Goal: Task Accomplishment & Management: Complete application form

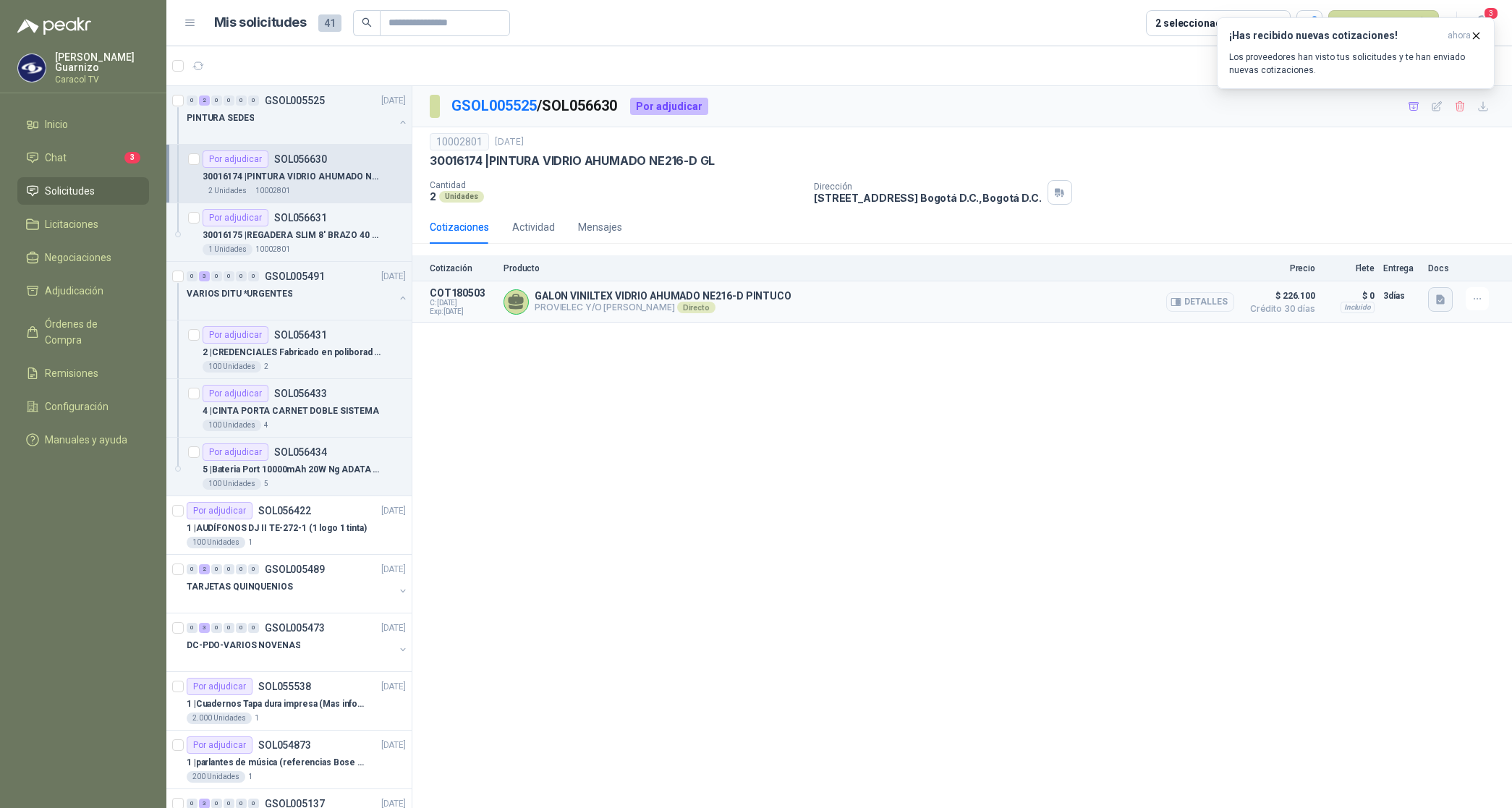
click at [1436, 301] on icon "button" at bounding box center [1441, 299] width 12 height 12
click at [1397, 274] on button "017751 CARACOL.pdf" at bounding box center [1388, 268] width 111 height 15
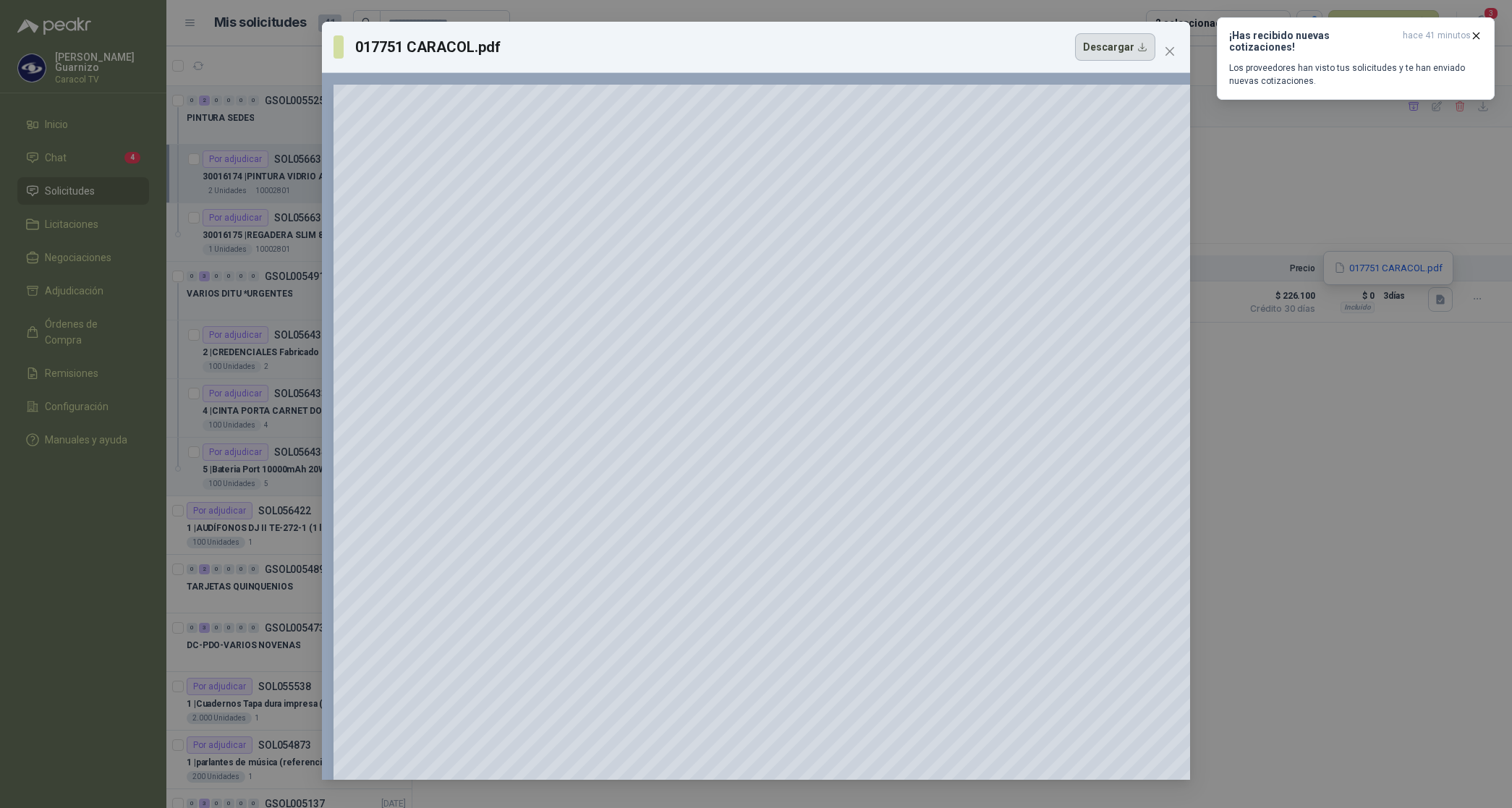
click at [1102, 41] on button "Descargar" at bounding box center [1115, 47] width 81 height 28
click at [1172, 46] on icon "close" at bounding box center [1170, 52] width 12 height 12
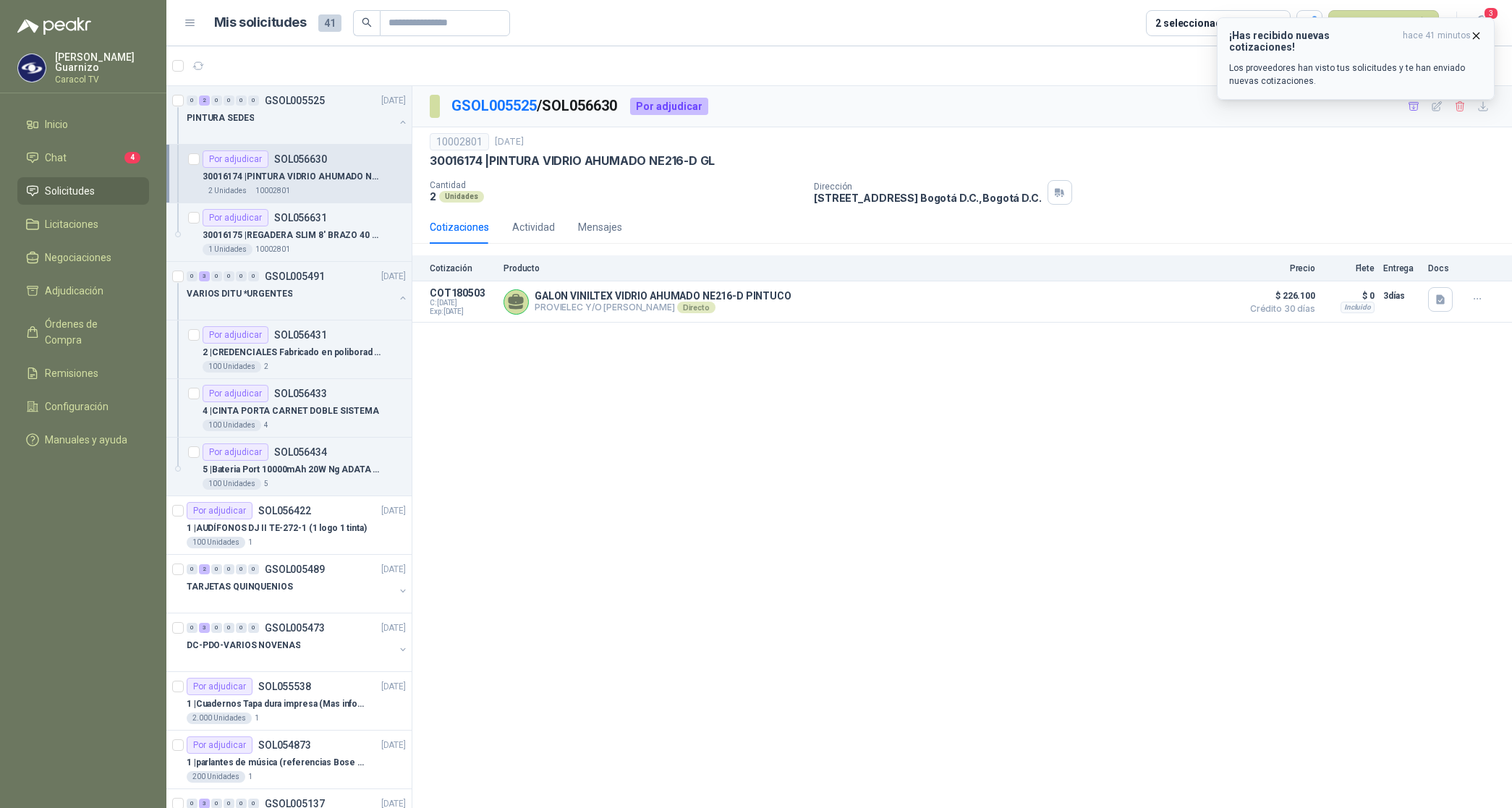
drag, startPoint x: 1476, startPoint y: 37, endPoint x: 1446, endPoint y: 52, distance: 33.5
click at [1476, 36] on icon "button" at bounding box center [1476, 36] width 12 height 12
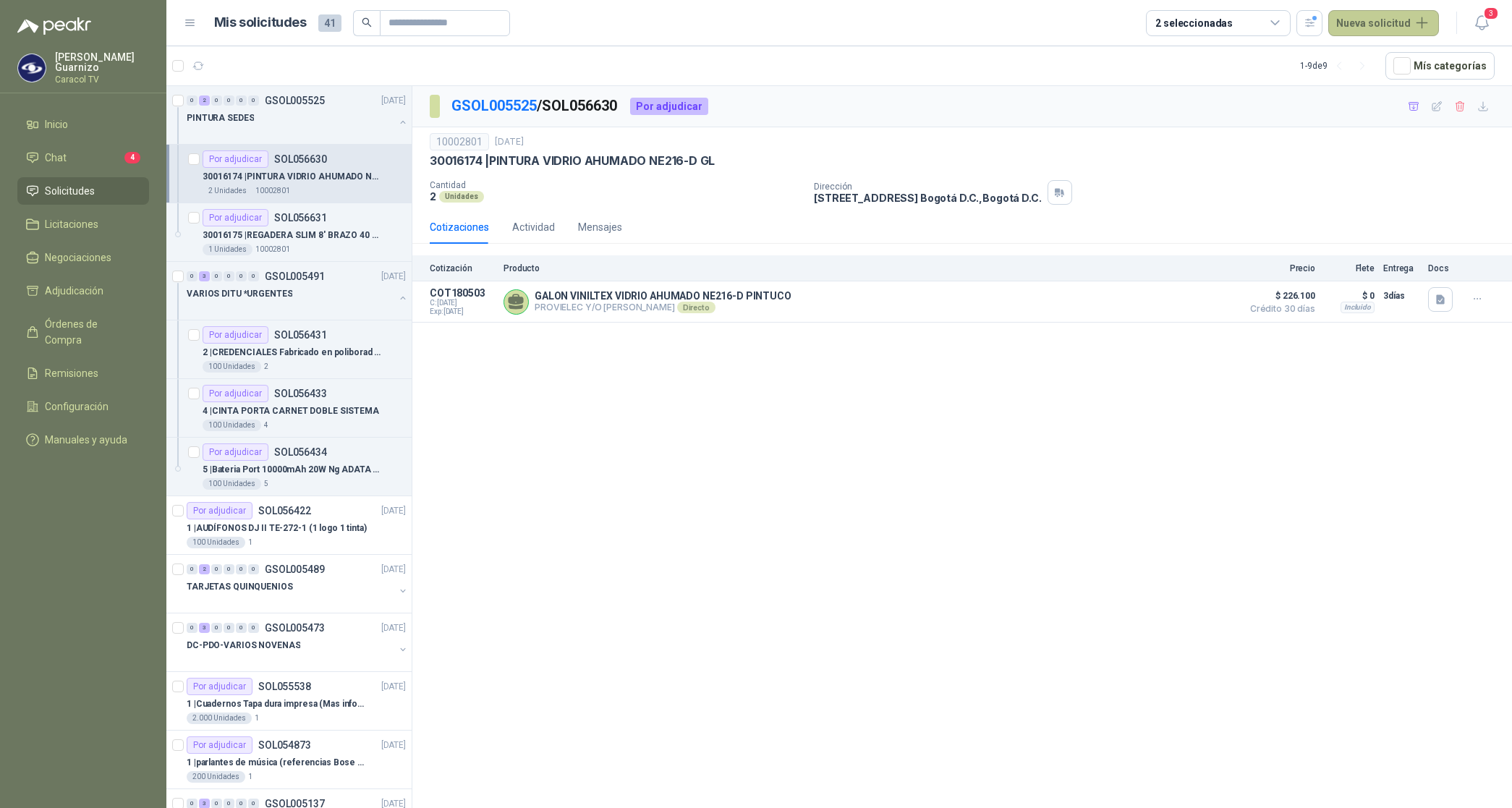
click at [1368, 31] on button "Nueva solicitud" at bounding box center [1383, 23] width 110 height 26
click at [1405, 85] on link "Solicitud grupal" at bounding box center [1400, 83] width 123 height 25
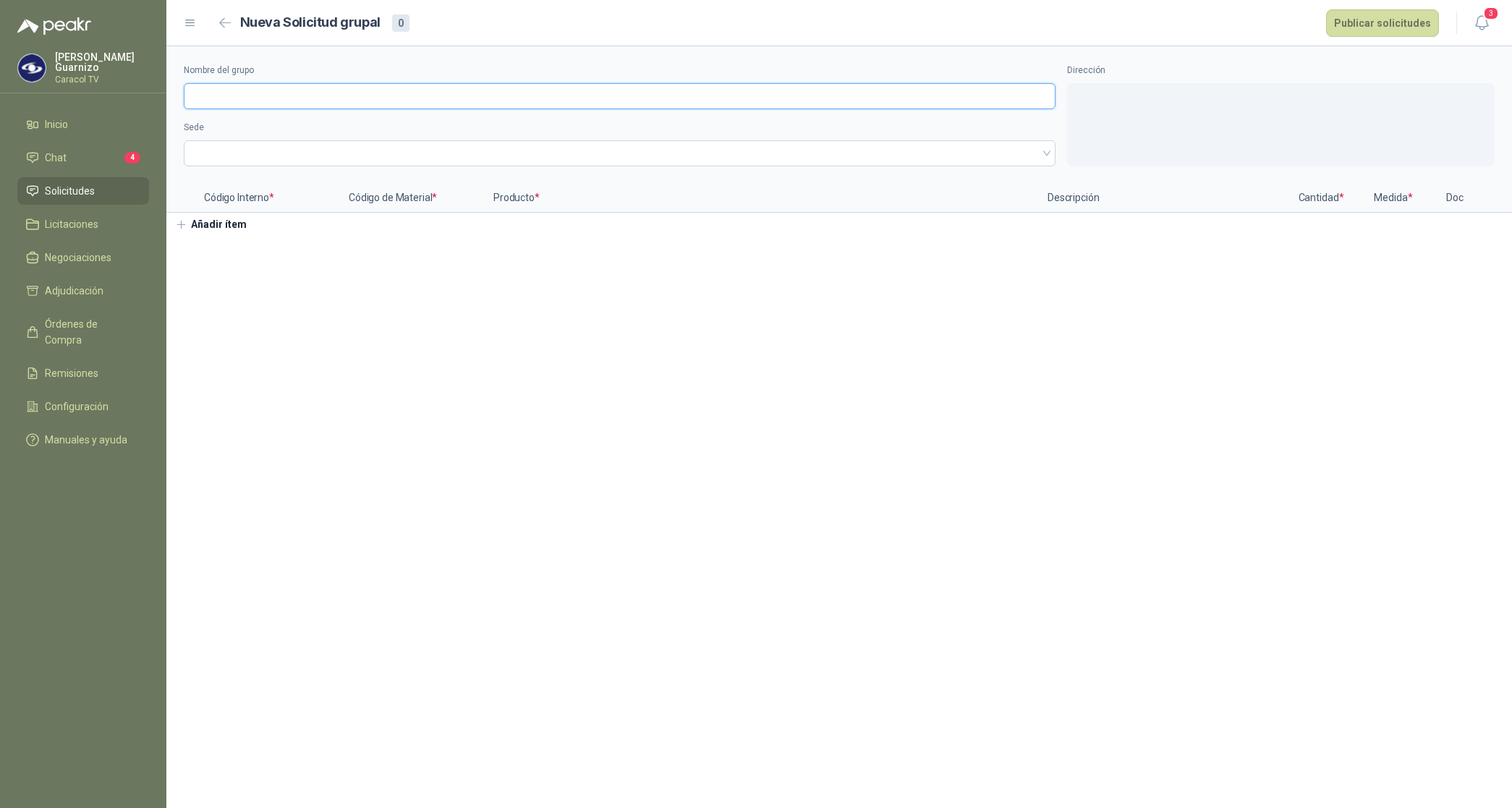
drag, startPoint x: 322, startPoint y: 86, endPoint x: 322, endPoint y: 96, distance: 10.0
click at [322, 95] on input "Nombre del grupo" at bounding box center [619, 97] width 871 height 26
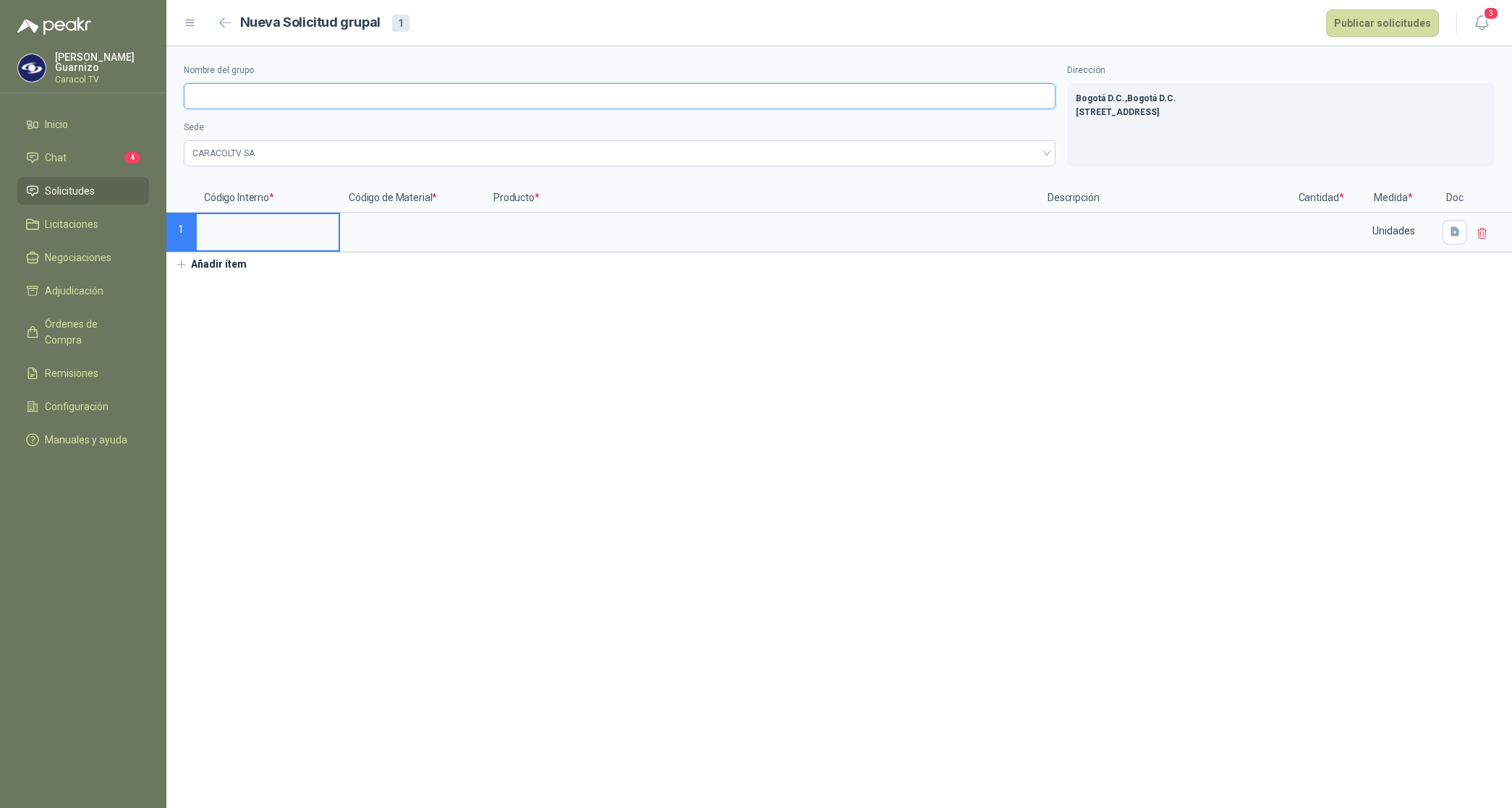
click at [329, 97] on input "Nombre del grupo" at bounding box center [619, 97] width 871 height 26
type input "**********"
click at [406, 236] on input at bounding box center [412, 228] width 142 height 28
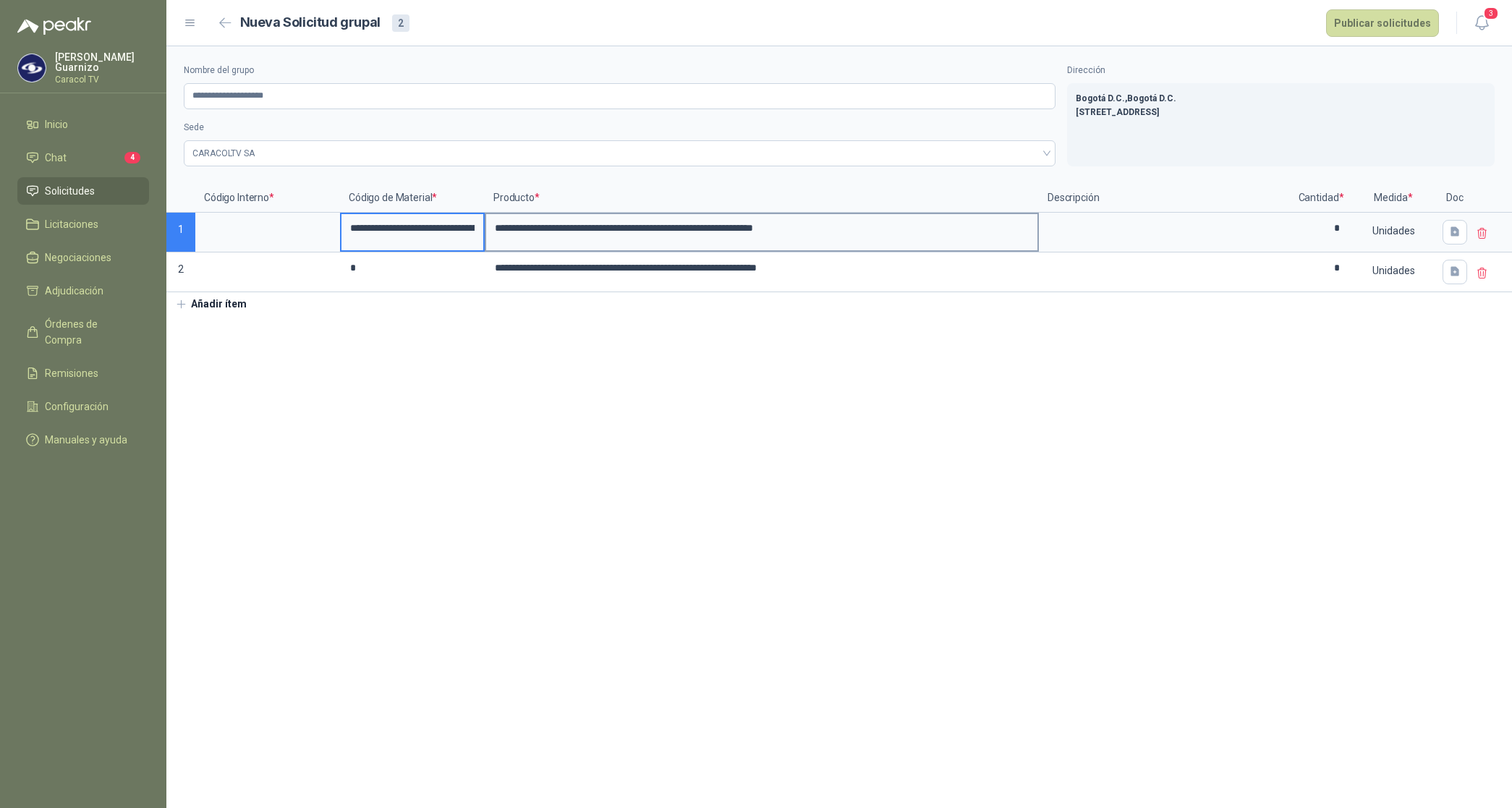
scroll to position [0, 648]
drag, startPoint x: 373, startPoint y: 230, endPoint x: 609, endPoint y: 229, distance: 236.0
click at [609, 229] on div "**********" at bounding box center [839, 237] width 1346 height 108
type input "*"
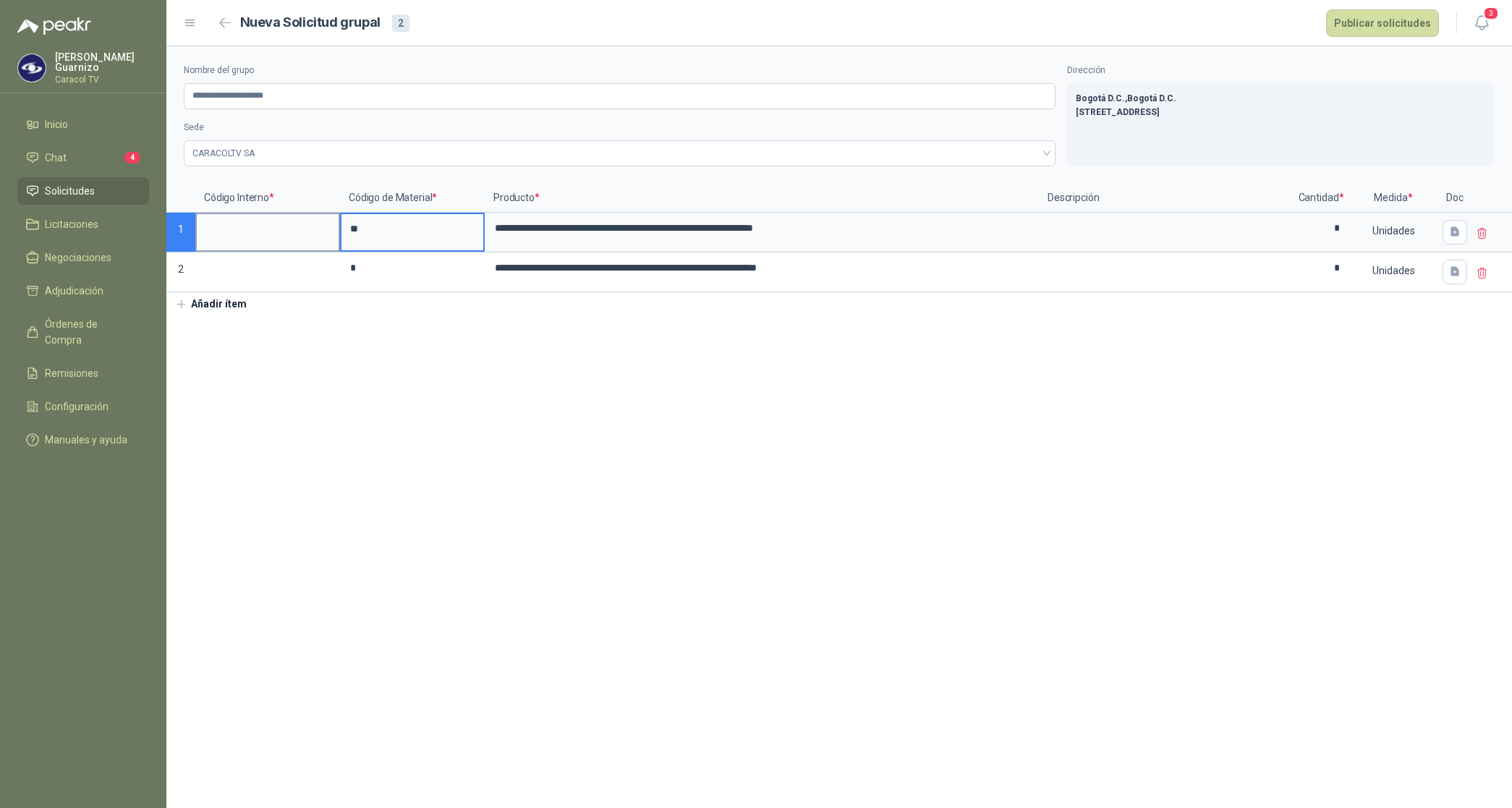
click at [229, 215] on input at bounding box center [267, 228] width 142 height 28
type input "*"
click at [214, 269] on input at bounding box center [267, 268] width 142 height 28
type input "*"
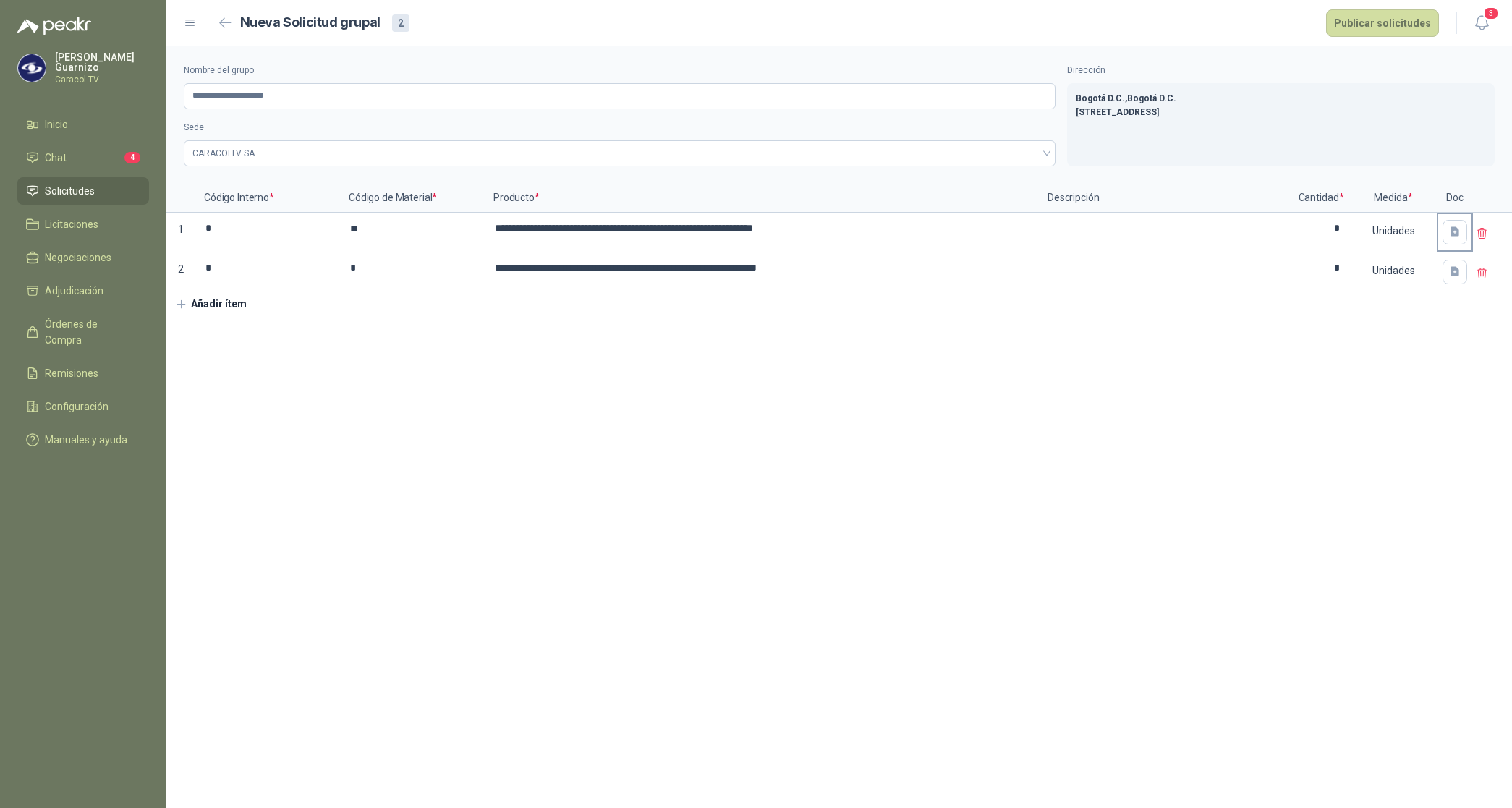
click at [1461, 245] on div at bounding box center [1455, 232] width 33 height 36
click at [1383, 312] on span "Cargar archivo" at bounding box center [1377, 328] width 73 height 73
click at [1401, 446] on section "**********" at bounding box center [839, 427] width 1346 height 762
click at [1449, 283] on button "button" at bounding box center [1455, 272] width 25 height 25
click at [1388, 351] on span "Cargar archivo" at bounding box center [1377, 369] width 73 height 73
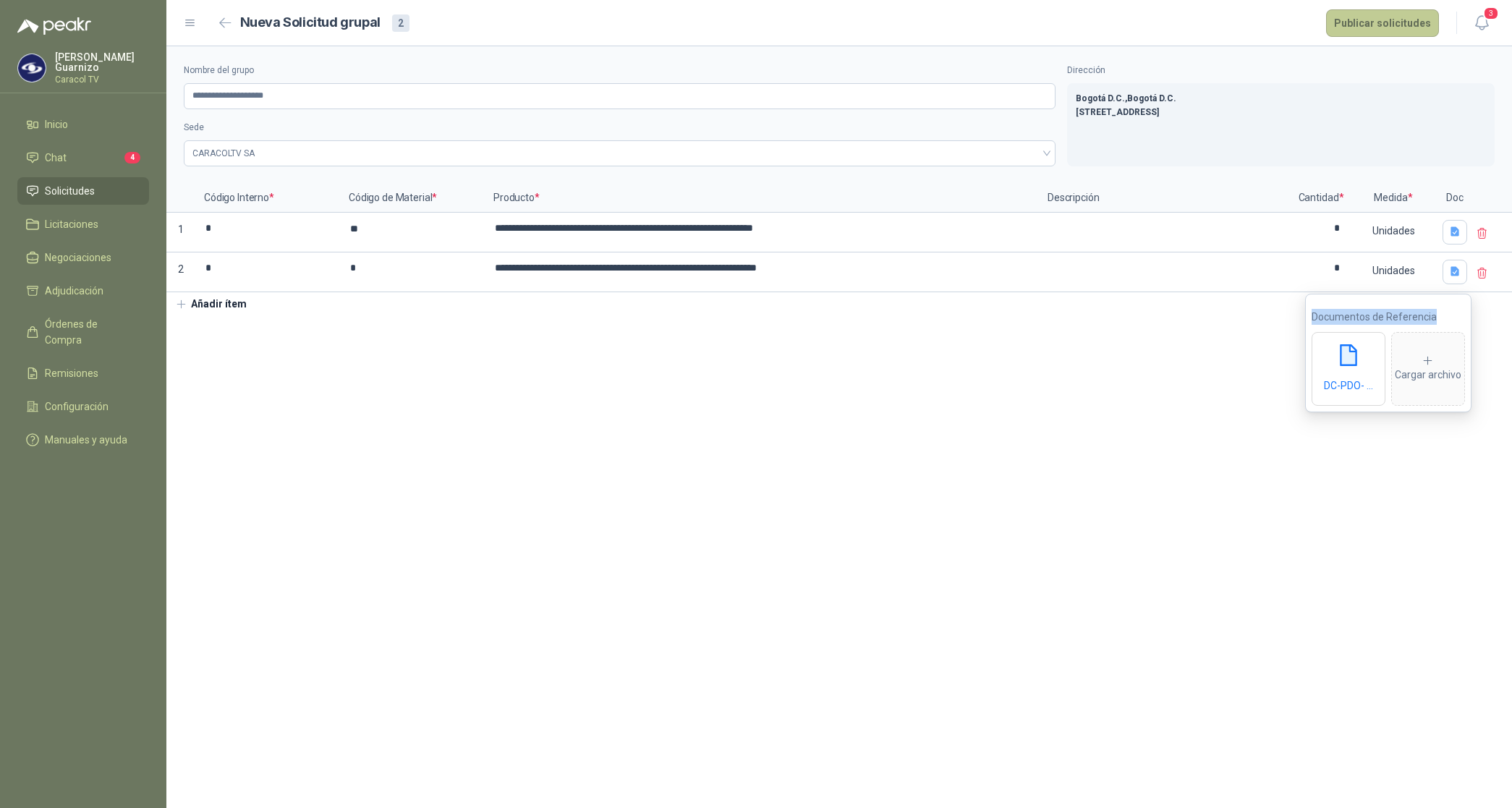
click at [1384, 22] on button "Publicar solicitudes" at bounding box center [1382, 23] width 113 height 28
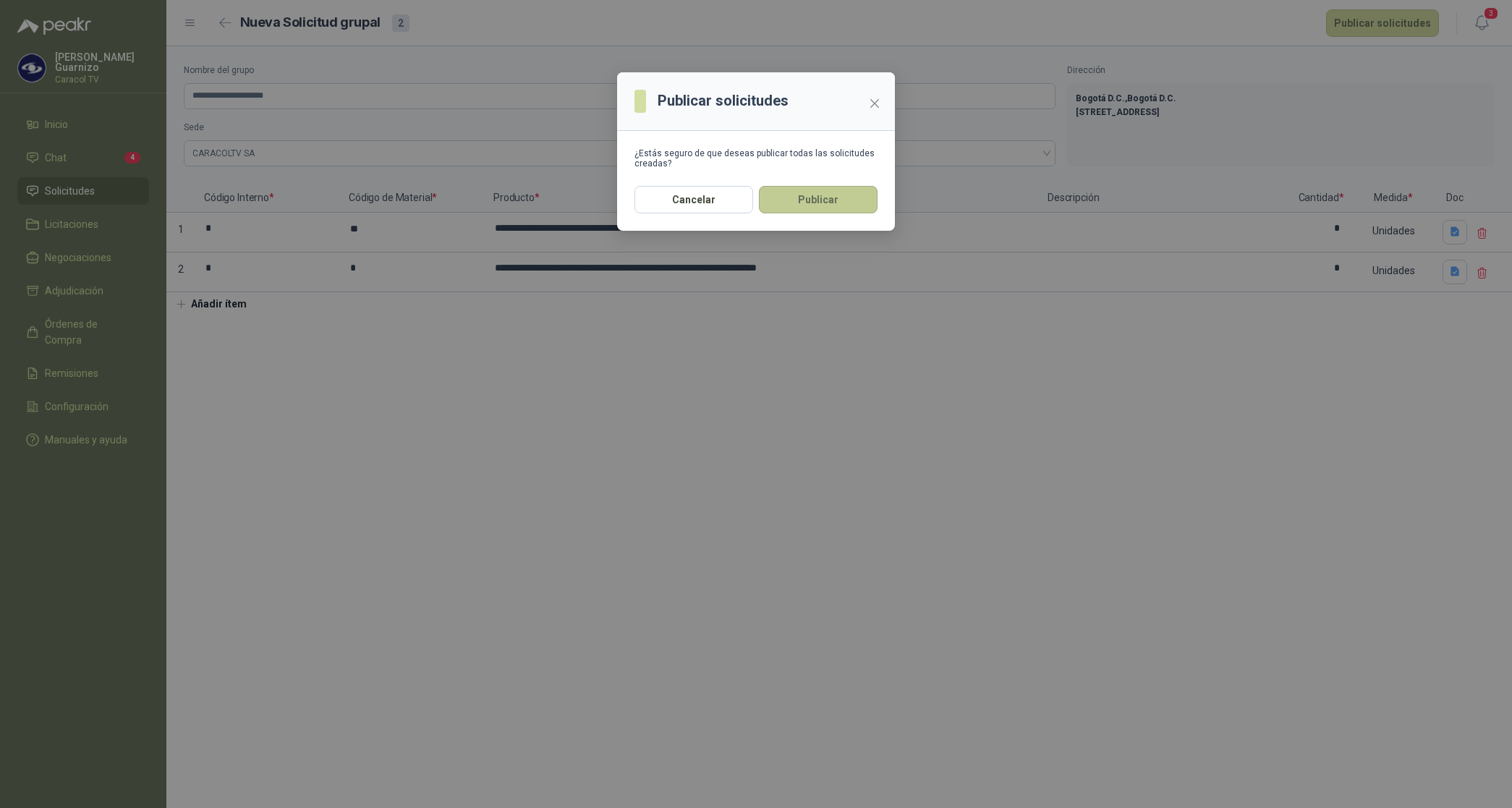
click at [821, 192] on button "Publicar" at bounding box center [818, 200] width 118 height 28
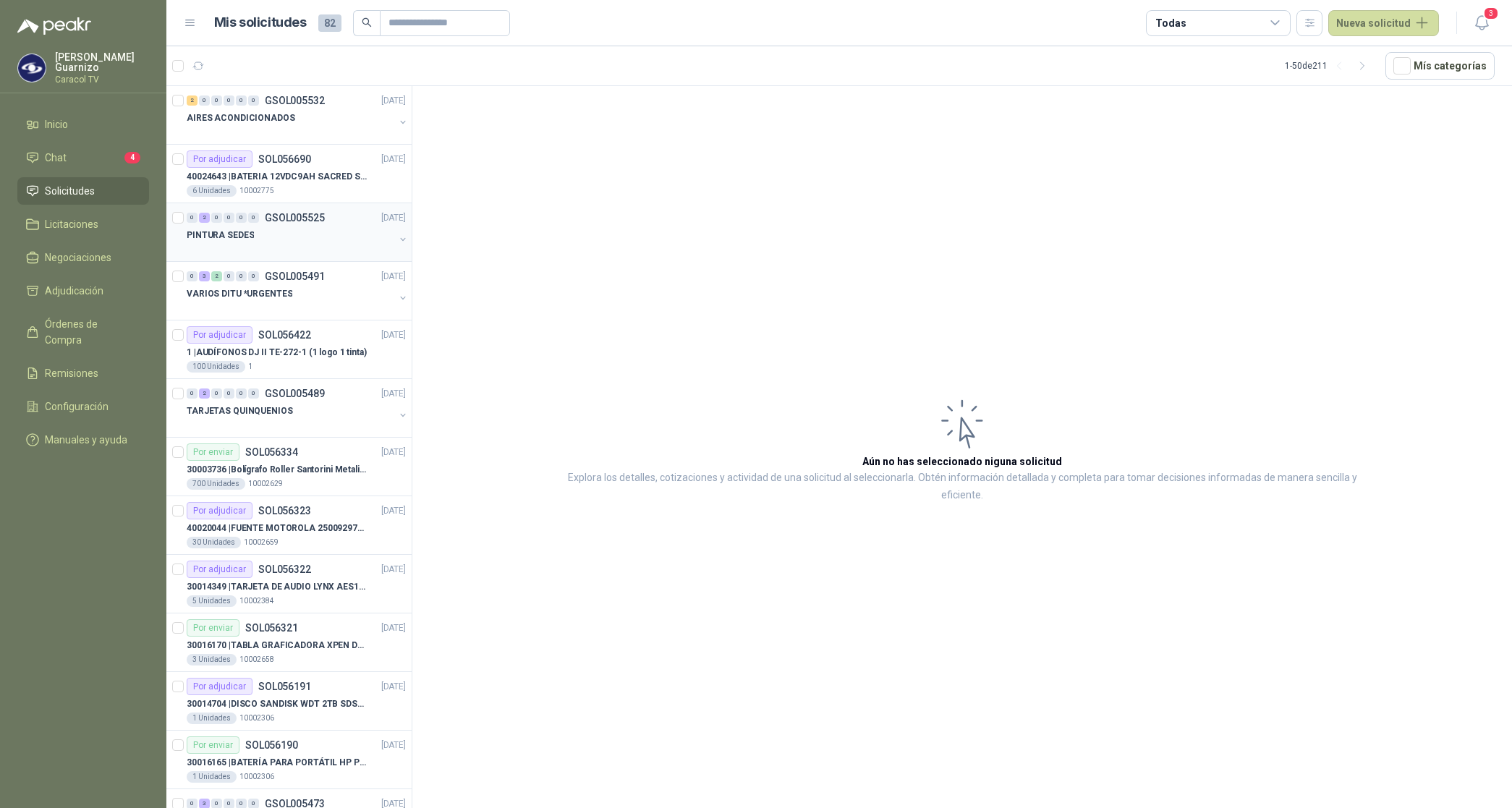
click at [233, 233] on p "PINTURA SEDES" at bounding box center [220, 235] width 68 height 14
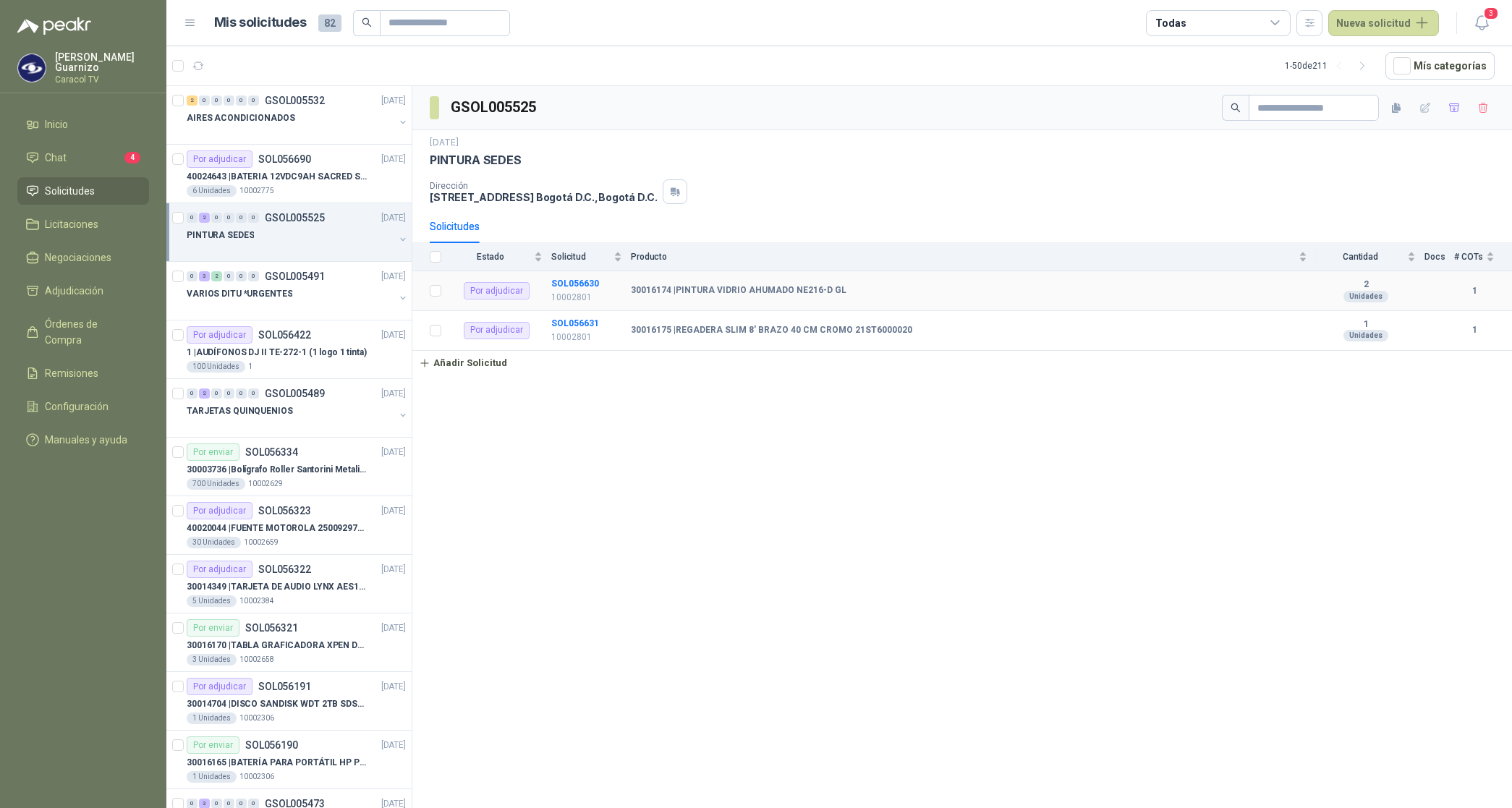
click at [588, 279] on td "SOL056630 10002801" at bounding box center [591, 291] width 80 height 40
click at [580, 280] on b "SOL056630" at bounding box center [575, 284] width 48 height 10
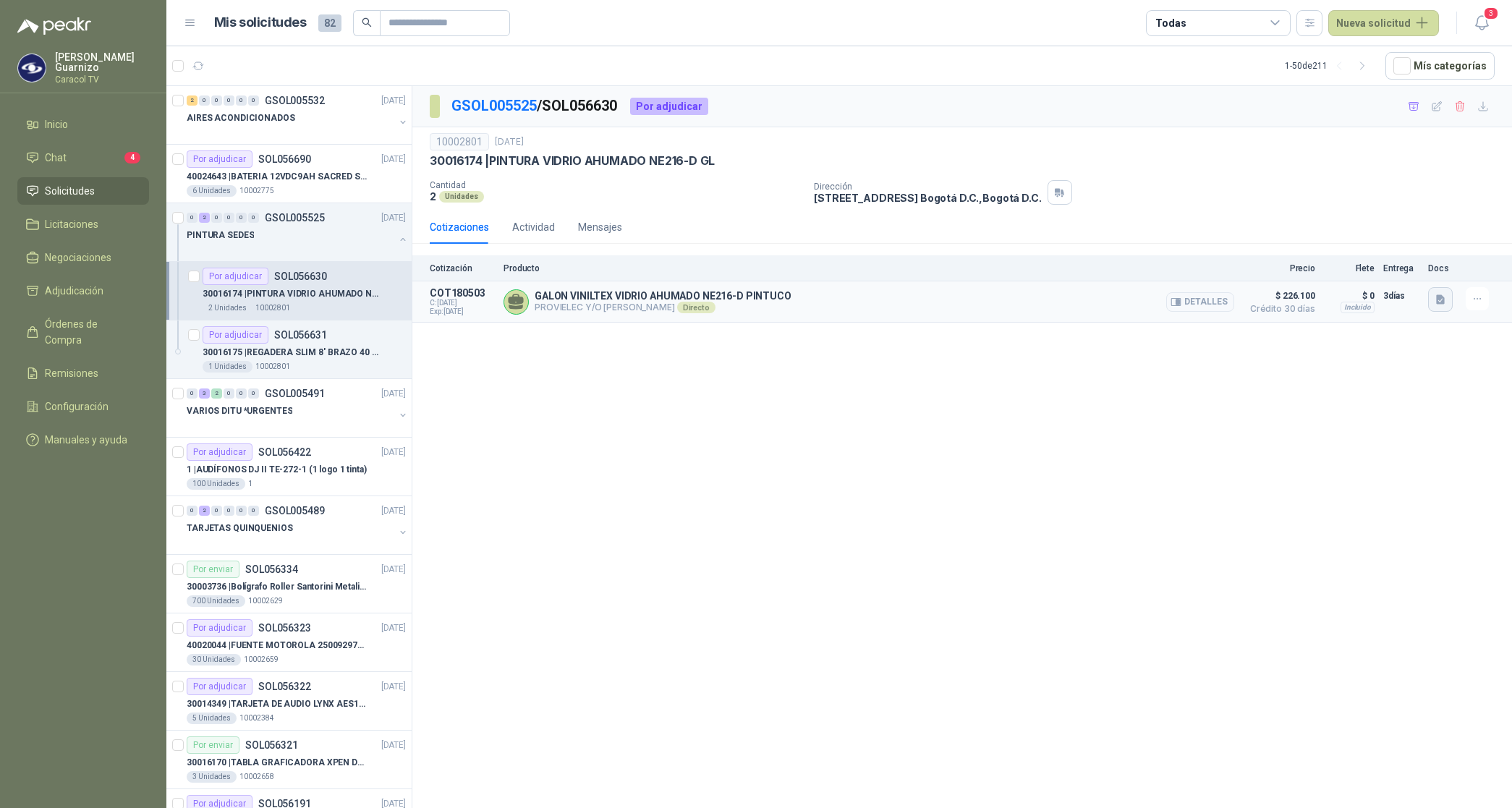
click at [1437, 301] on icon "button" at bounding box center [1441, 299] width 9 height 9
click at [1386, 277] on div "017751 CARACOL.pdf" at bounding box center [1388, 268] width 130 height 34
click at [1387, 270] on button "017751 CARACOL.pdf" at bounding box center [1388, 268] width 111 height 15
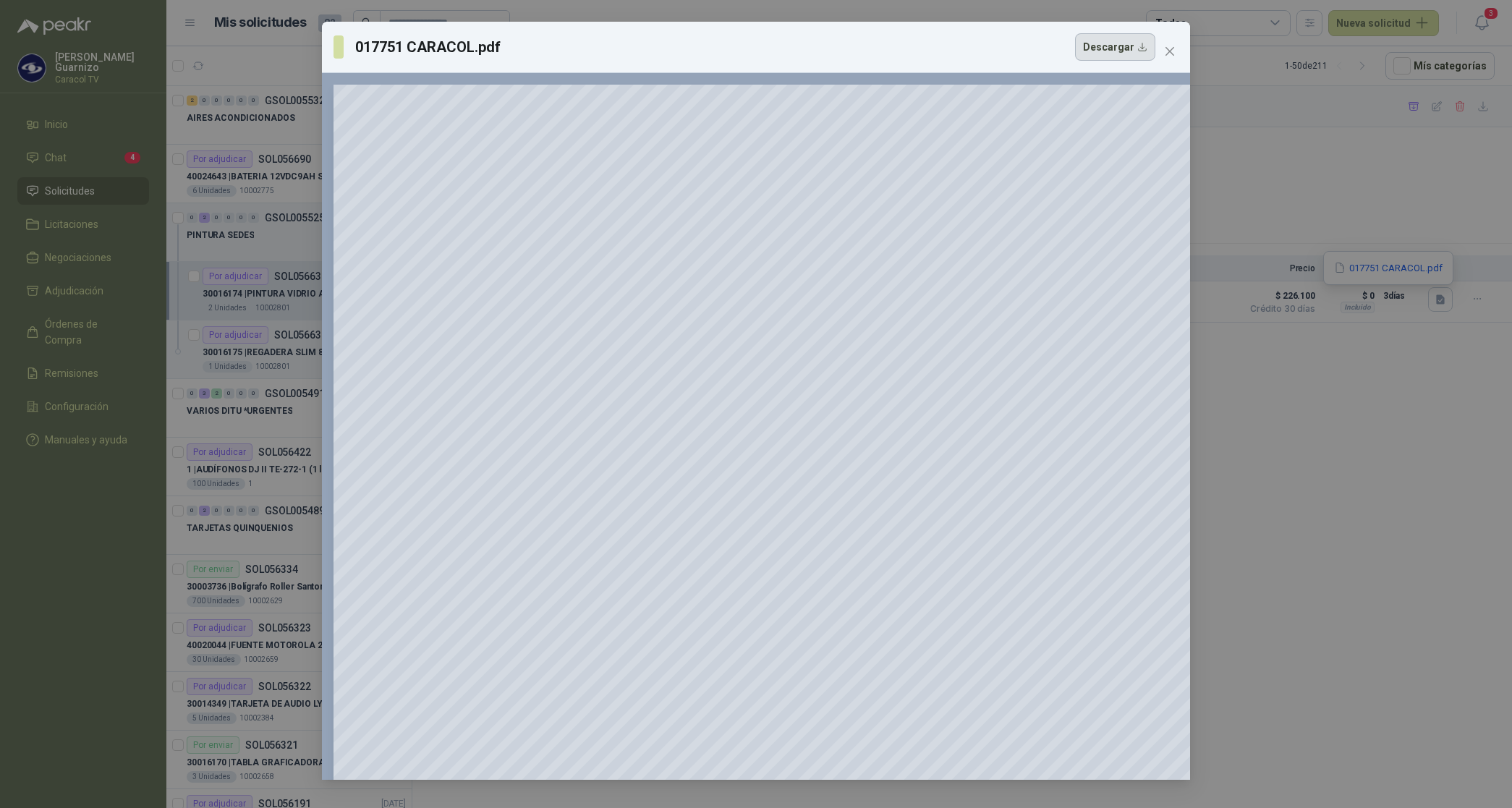
click at [1121, 53] on button "Descargar" at bounding box center [1115, 47] width 81 height 28
click at [1380, 683] on div "017751 CARACOL.pdf Descargar 250 %" at bounding box center [756, 404] width 1512 height 808
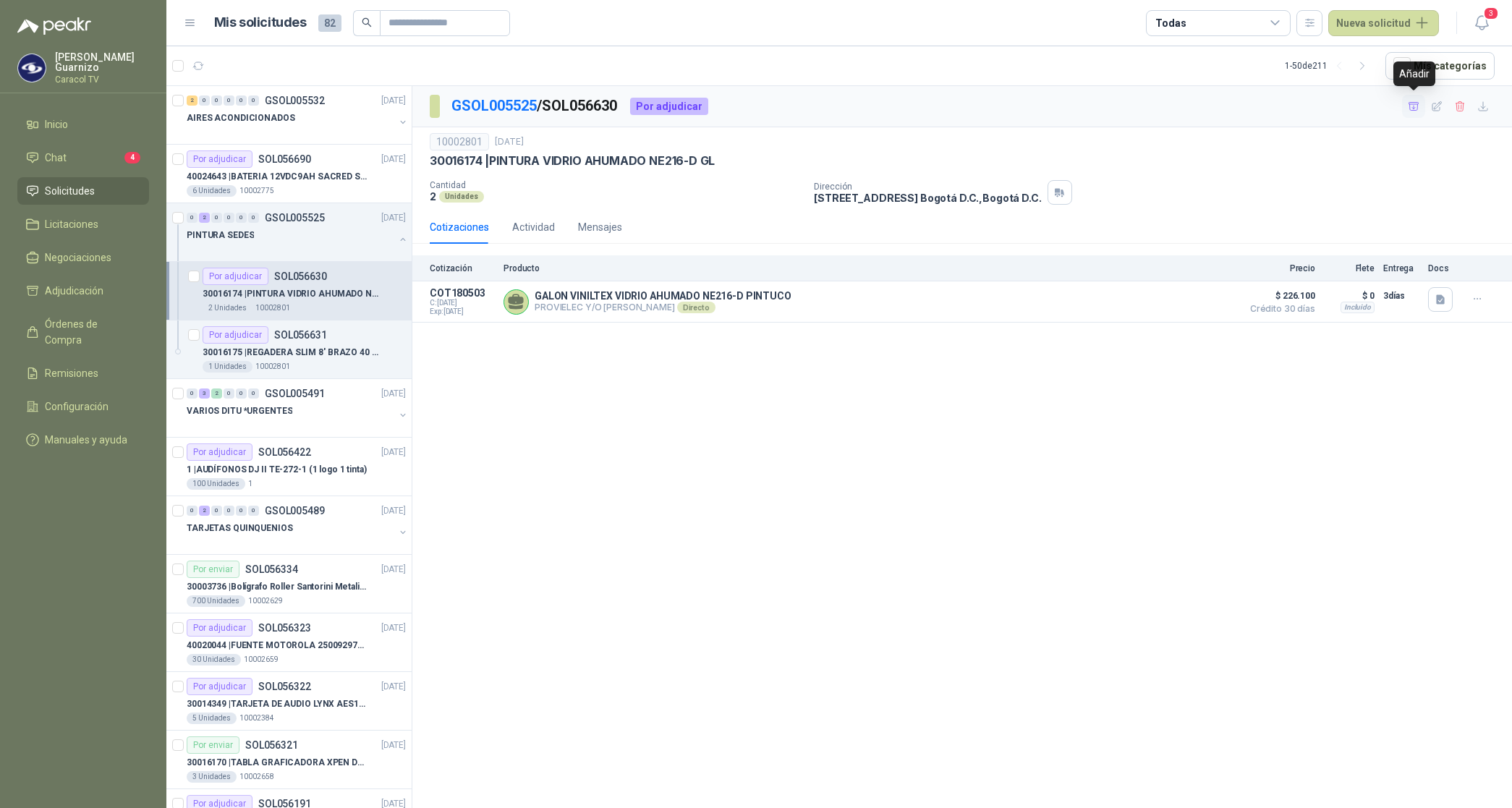
click at [1413, 105] on icon "button" at bounding box center [1414, 105] width 10 height 8
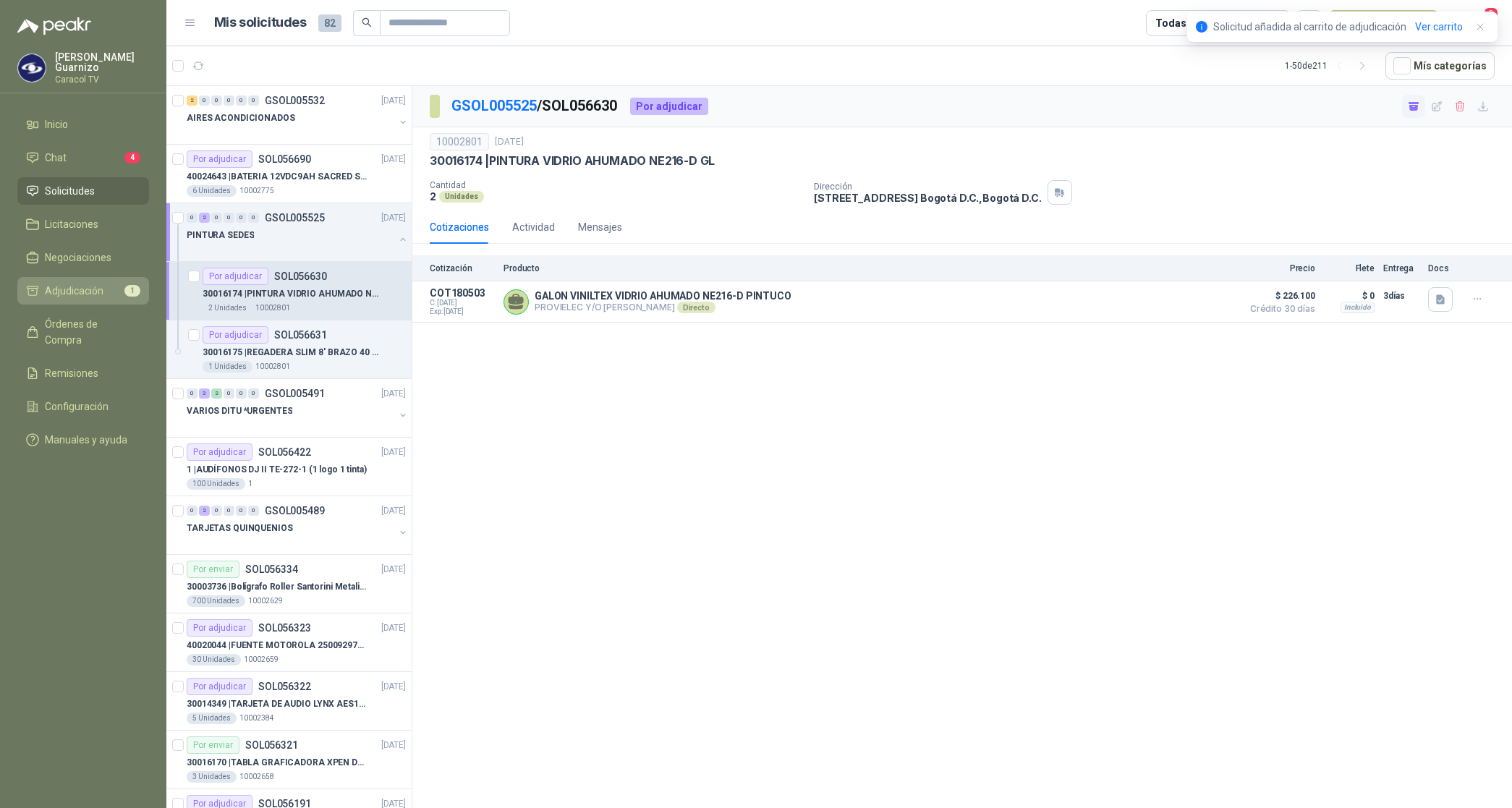
click at [82, 290] on span "Adjudicación" at bounding box center [74, 291] width 59 height 16
